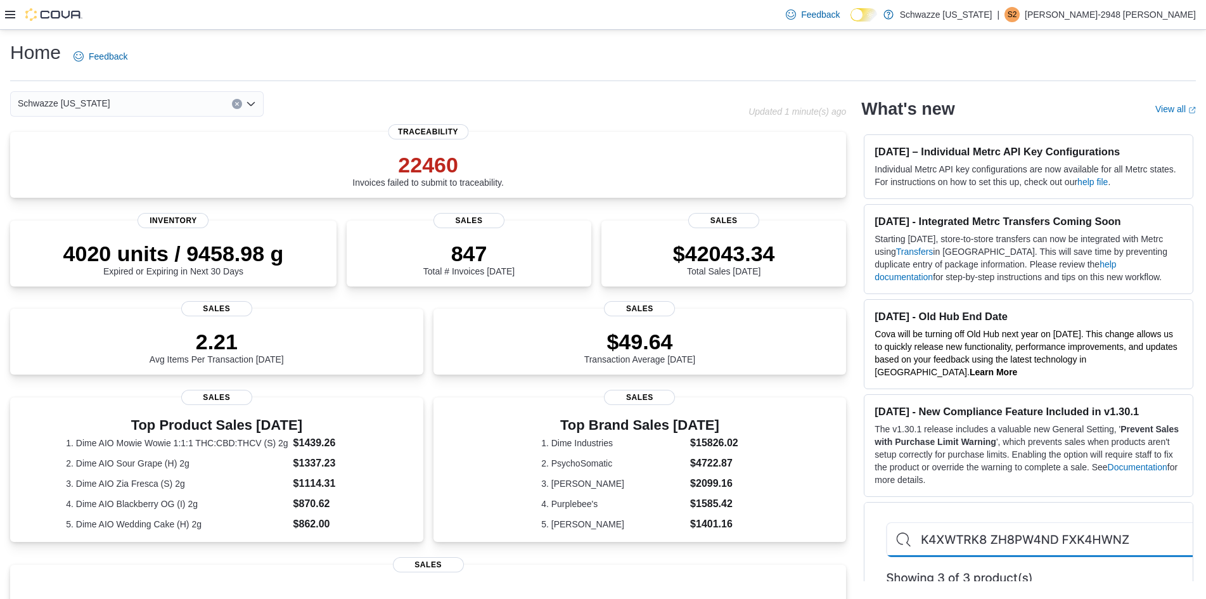
click at [9, 17] on icon at bounding box center [10, 15] width 10 height 10
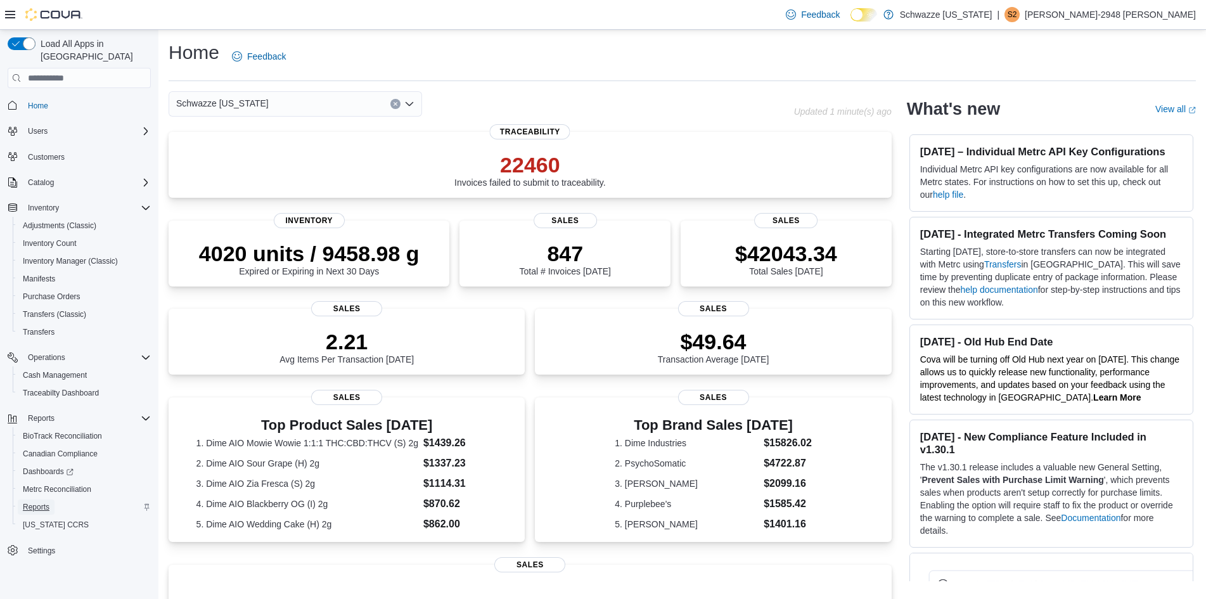
click at [34, 502] on span "Reports" at bounding box center [36, 507] width 27 height 10
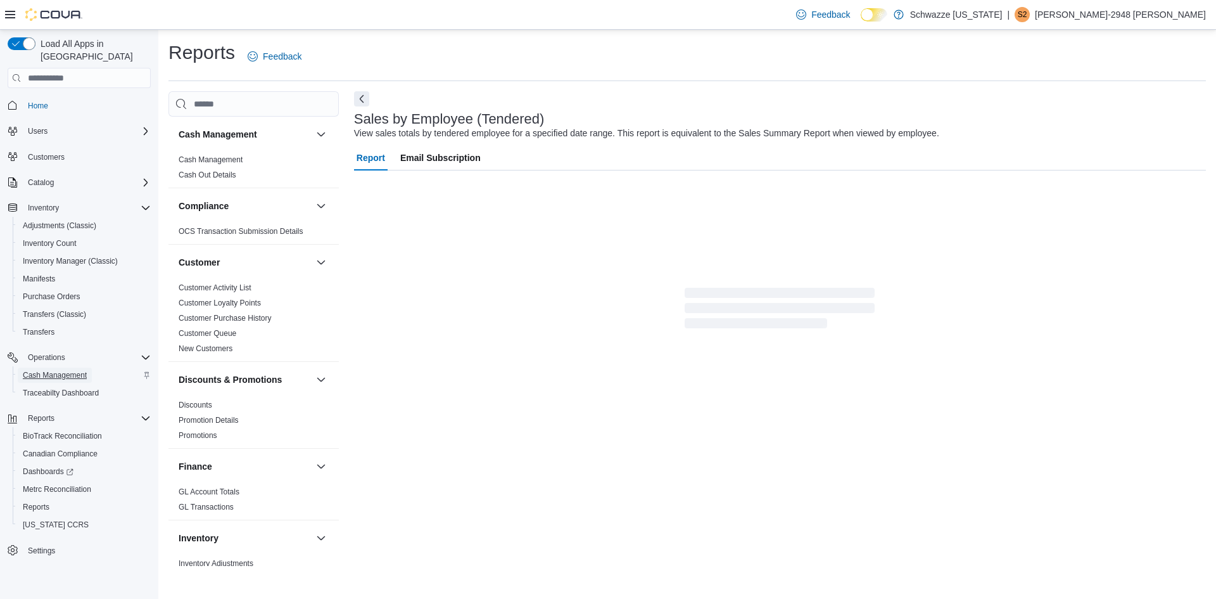
click at [75, 367] on span "Cash Management" at bounding box center [55, 374] width 64 height 15
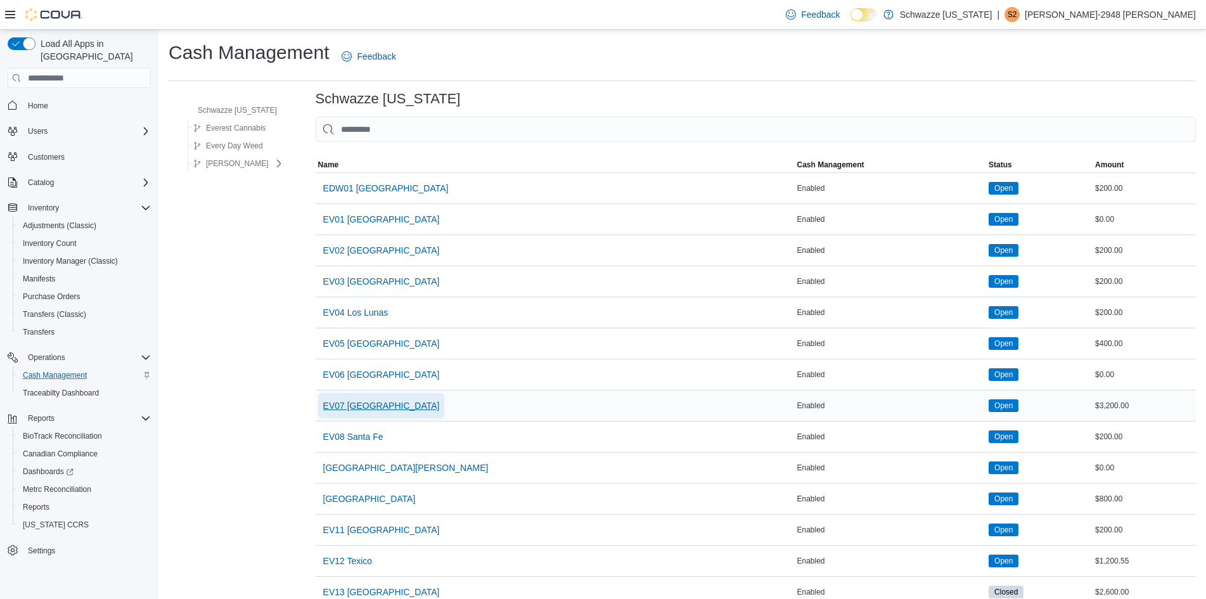
click at [381, 404] on span "EV07 Paradise Hills" at bounding box center [381, 405] width 117 height 13
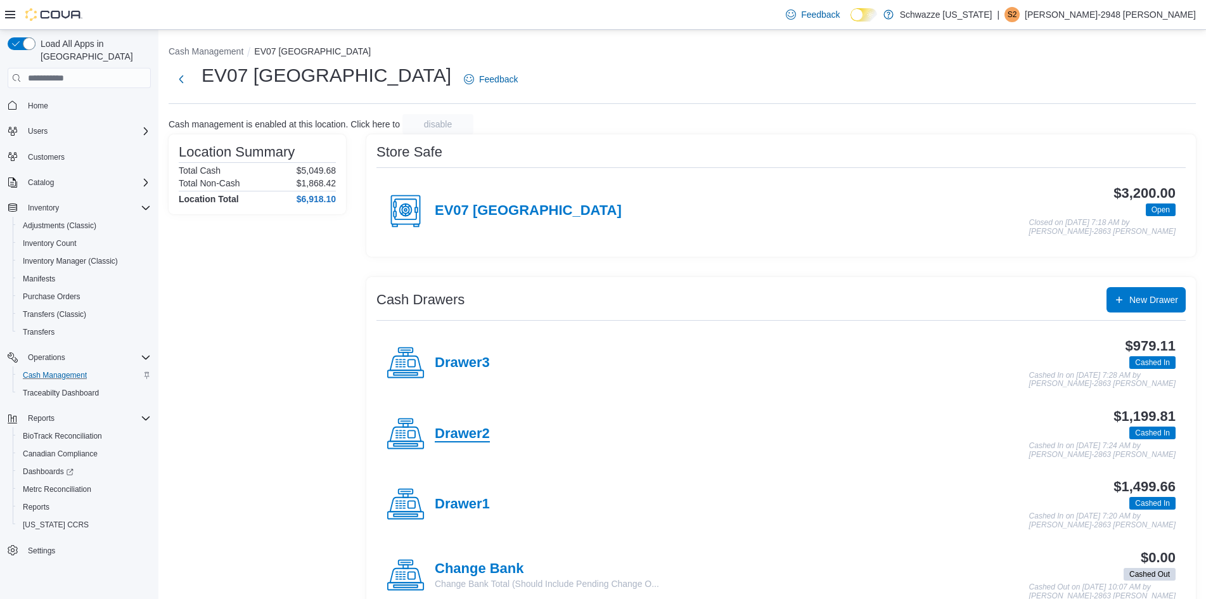
click at [453, 427] on h4 "Drawer2" at bounding box center [462, 434] width 55 height 16
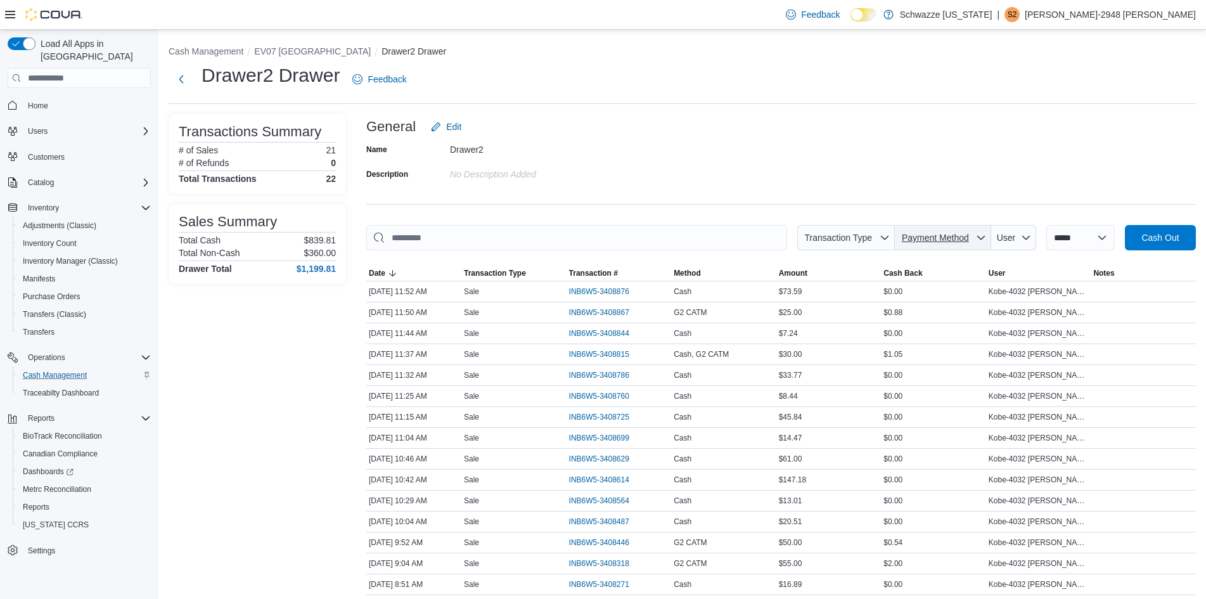
click at [981, 236] on icon "button" at bounding box center [981, 237] width 10 height 10
click at [906, 287] on span "G2 CATM" at bounding box center [950, 286] width 150 height 15
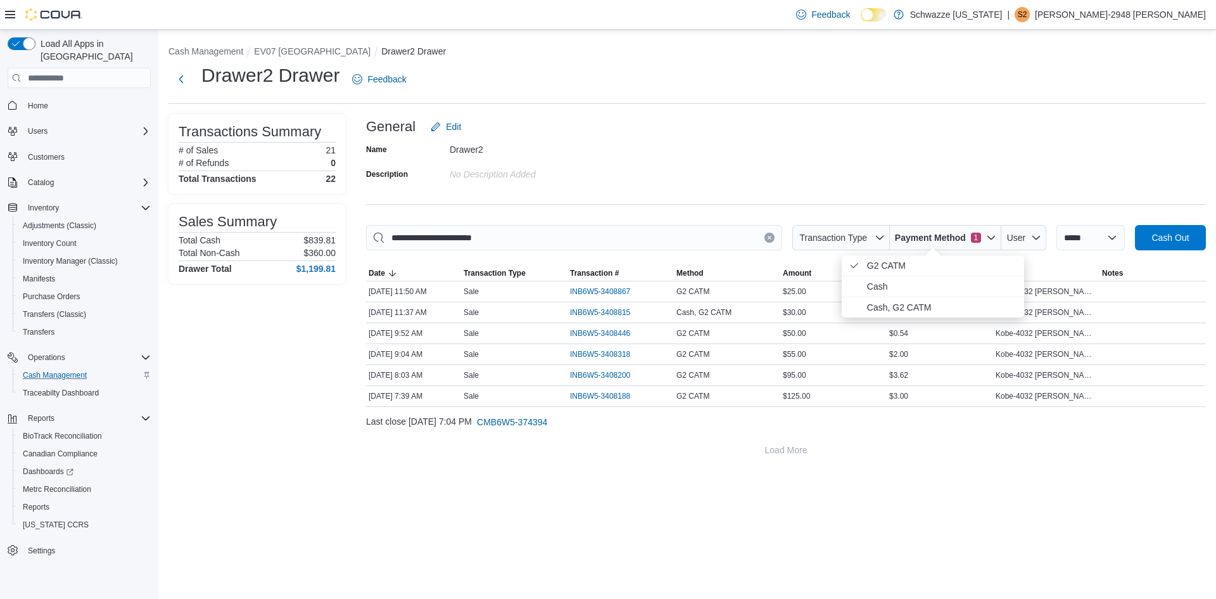
click at [752, 150] on div "Name Drawer2 Description No Description added" at bounding box center [786, 161] width 840 height 44
click at [986, 239] on icon "button" at bounding box center [991, 237] width 10 height 10
click at [903, 283] on span "Cash" at bounding box center [927, 286] width 120 height 15
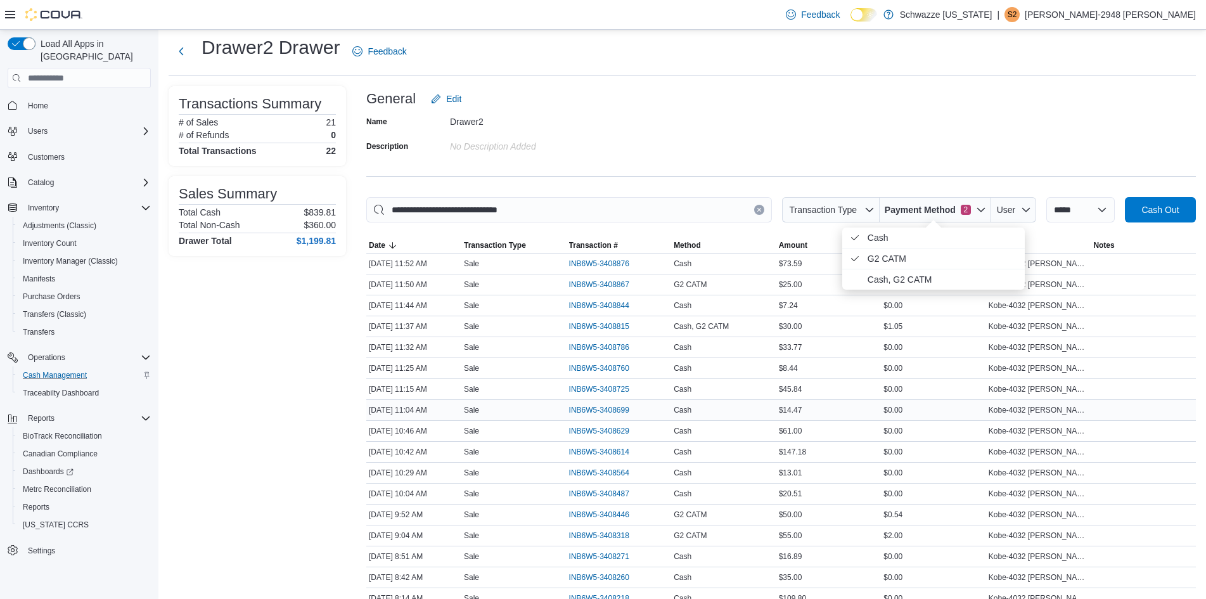
scroll to position [32, 0]
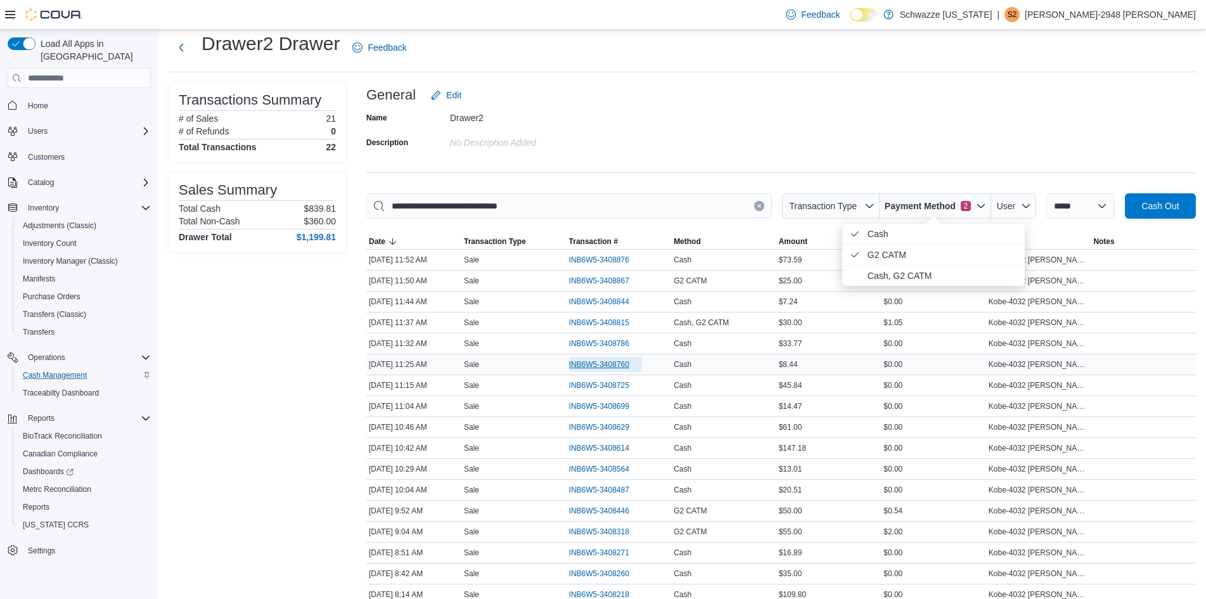
click at [633, 360] on span "INB6W5-3408760" at bounding box center [605, 364] width 73 height 15
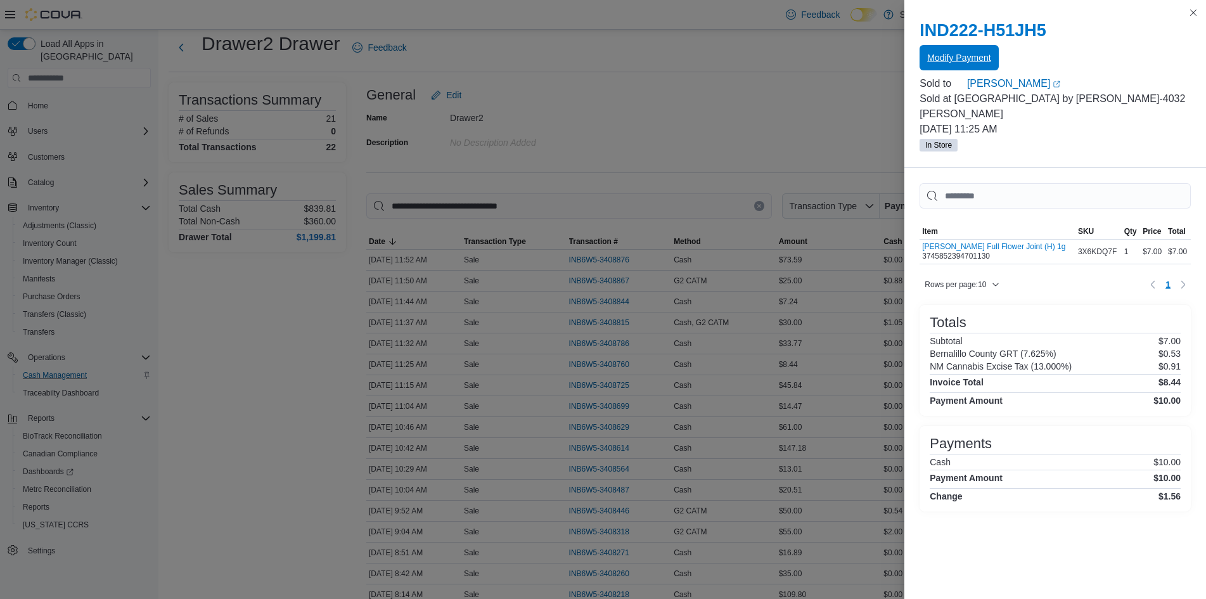
click at [963, 61] on span "Modify Payment" at bounding box center [958, 57] width 63 height 13
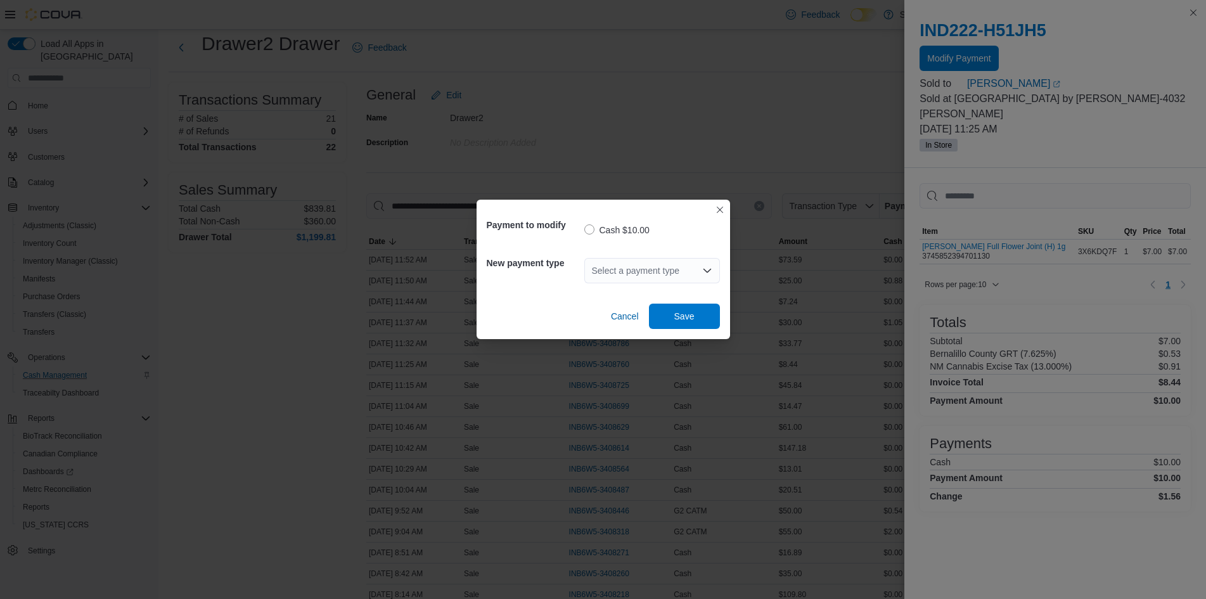
click at [638, 269] on div "Select a payment type" at bounding box center [652, 270] width 136 height 25
click at [643, 310] on span "G2 CATM" at bounding box center [659, 310] width 105 height 13
click at [689, 321] on span "Save" at bounding box center [684, 315] width 20 height 13
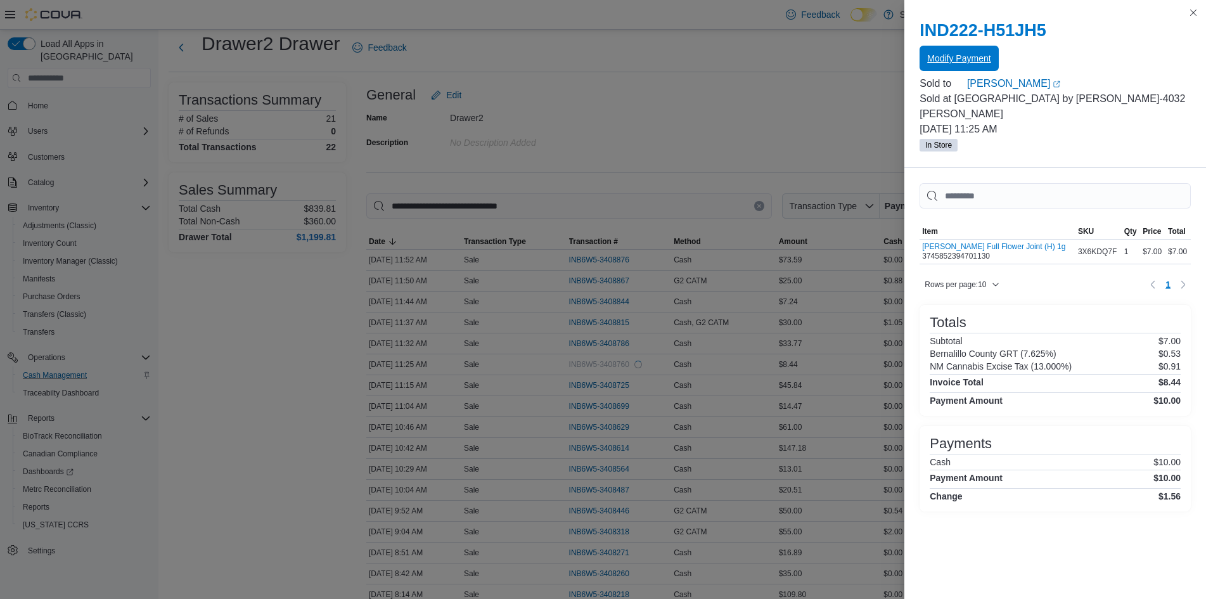
scroll to position [0, 0]
click at [1197, 13] on button "Close this dialog" at bounding box center [1192, 11] width 15 height 15
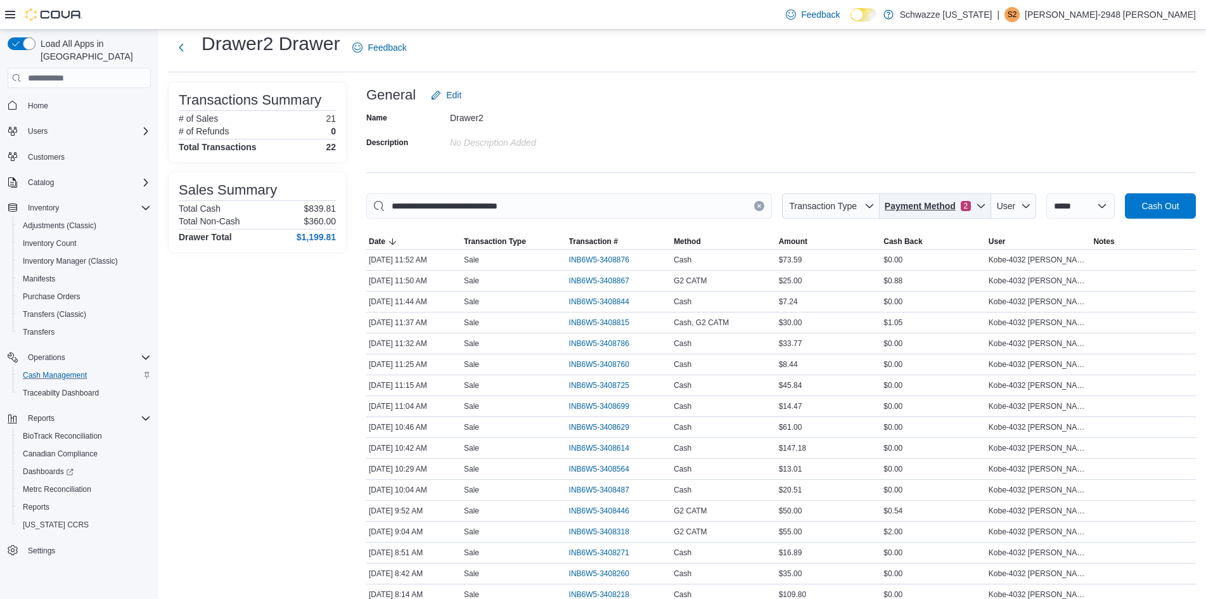
click at [976, 203] on icon "button" at bounding box center [981, 206] width 10 height 10
click at [875, 235] on span "Cash . Checked option." at bounding box center [942, 233] width 150 height 15
type input "**********"
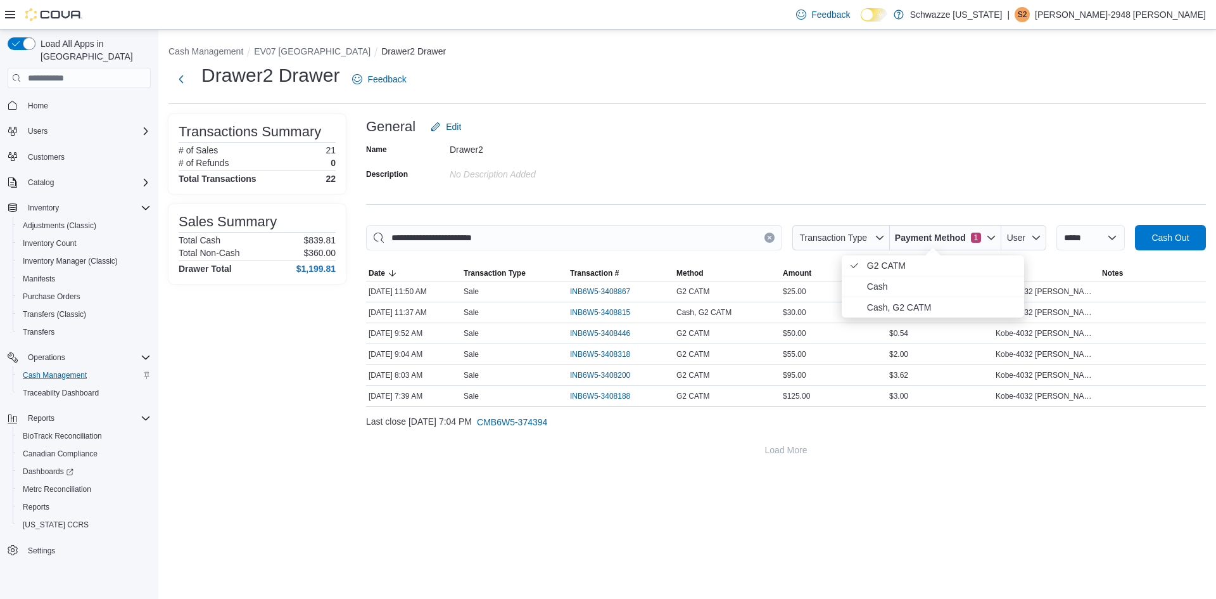
click at [892, 127] on div "General Edit" at bounding box center [786, 126] width 840 height 25
click at [185, 77] on button "Next" at bounding box center [181, 78] width 25 height 25
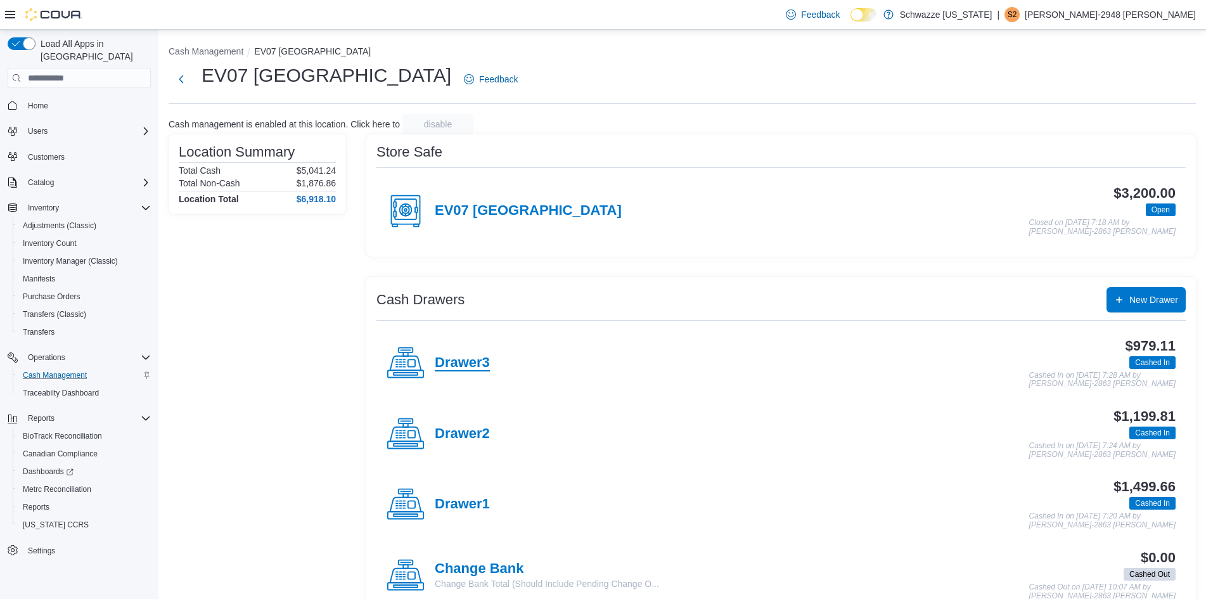
click at [474, 361] on h4 "Drawer3" at bounding box center [462, 363] width 55 height 16
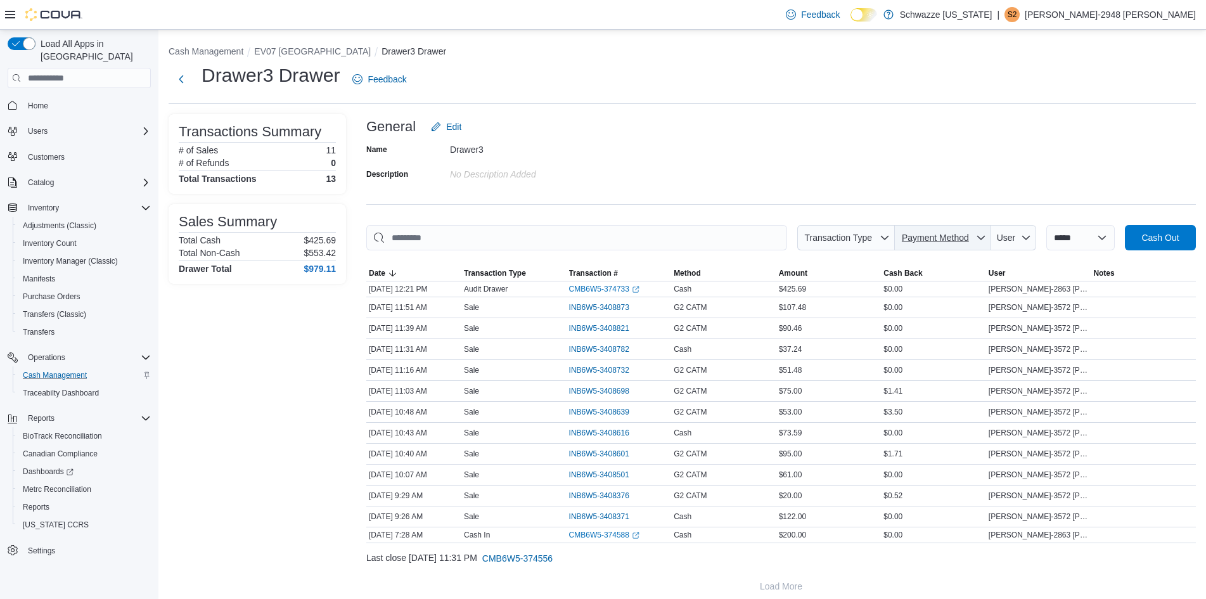
click at [947, 236] on span "Payment Method" at bounding box center [934, 237] width 67 height 10
click at [922, 279] on span "G2 CATM" at bounding box center [950, 286] width 150 height 15
type input "**********"
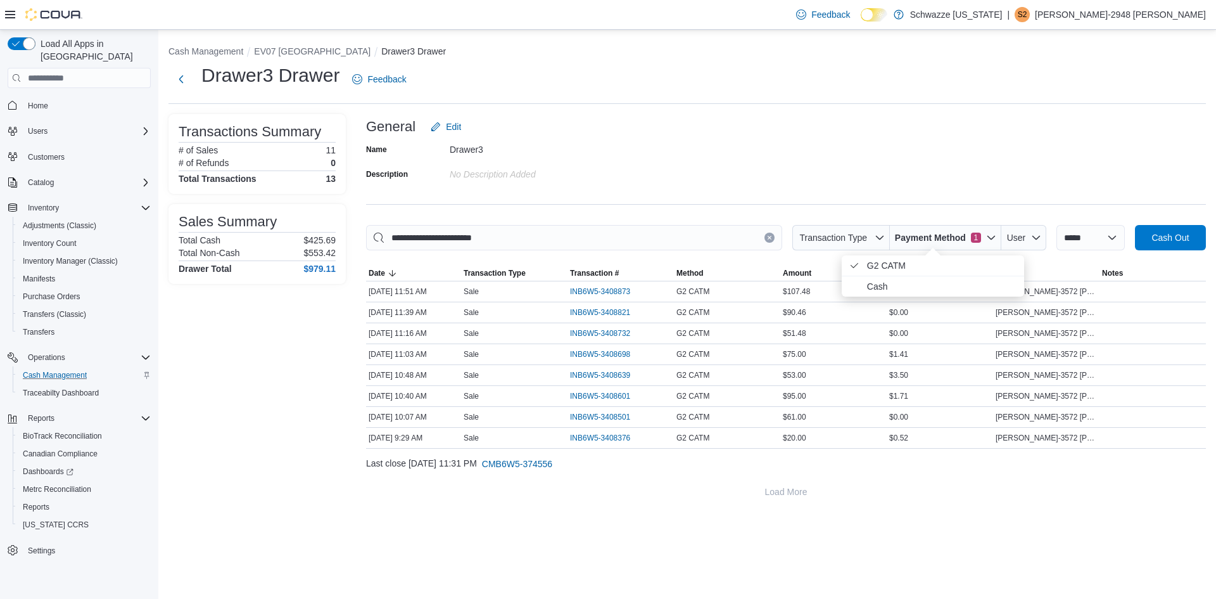
click at [627, 174] on div "Name Drawer3 Description No Description added" at bounding box center [786, 161] width 840 height 44
